Goal: Use online tool/utility: Utilize a website feature to perform a specific function

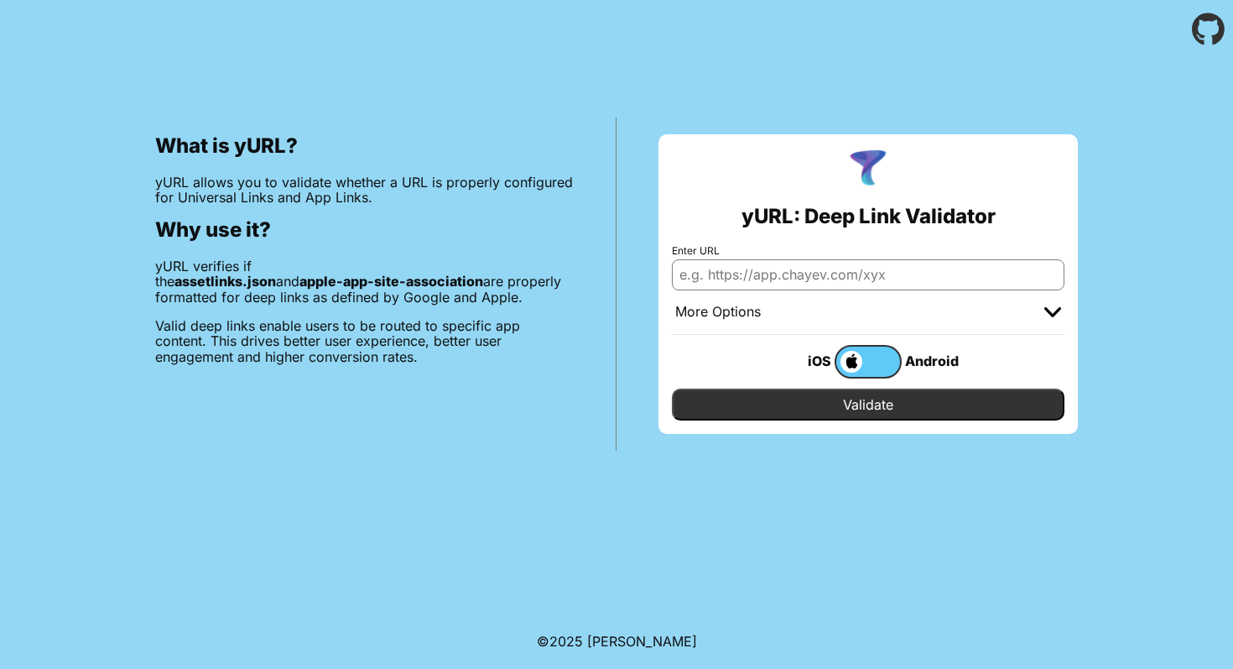
click at [762, 283] on input "Enter URL" at bounding box center [868, 274] width 393 height 30
paste input "[DOMAIN_NAME]"
type input "[DOMAIN_NAME]"
click at [872, 405] on input "Validate" at bounding box center [868, 404] width 393 height 32
